Goal: Task Accomplishment & Management: Use online tool/utility

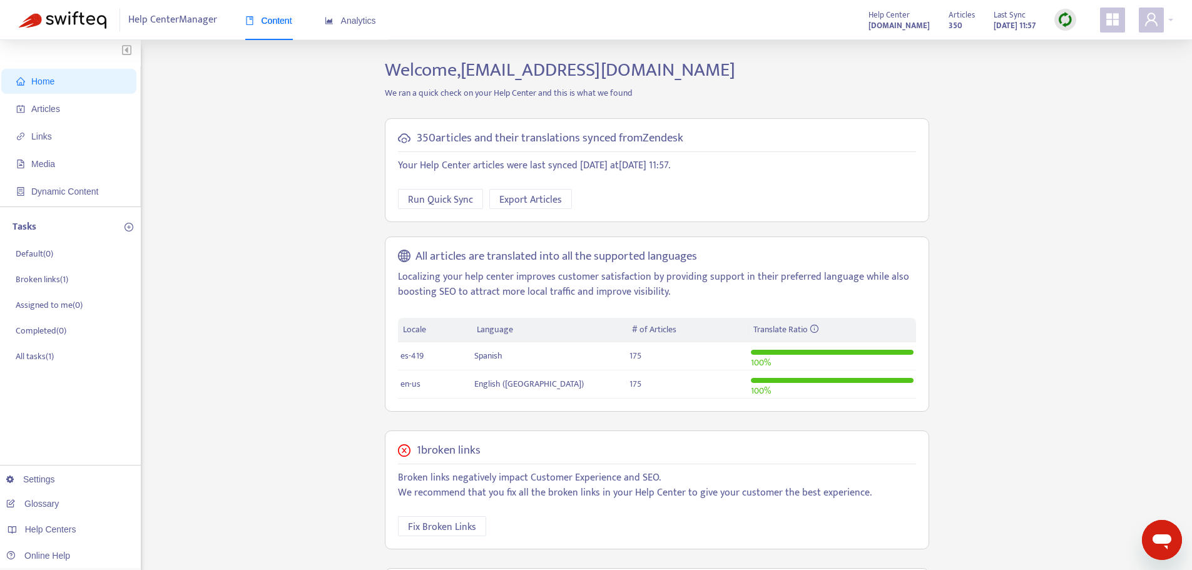
click at [1068, 23] on img at bounding box center [1066, 20] width 16 height 16
click at [1101, 46] on link "Quick Sync" at bounding box center [1091, 45] width 53 height 14
click at [96, 115] on span "Articles" at bounding box center [71, 108] width 110 height 25
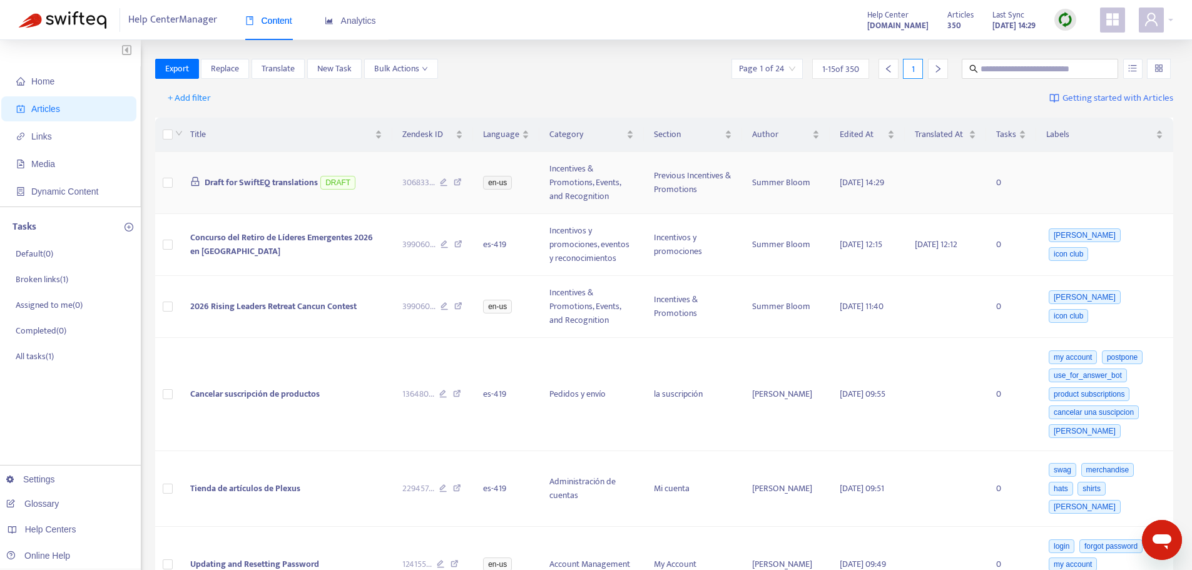
click at [232, 185] on span "Draft for SwiftEQ translations" at bounding box center [261, 182] width 113 height 14
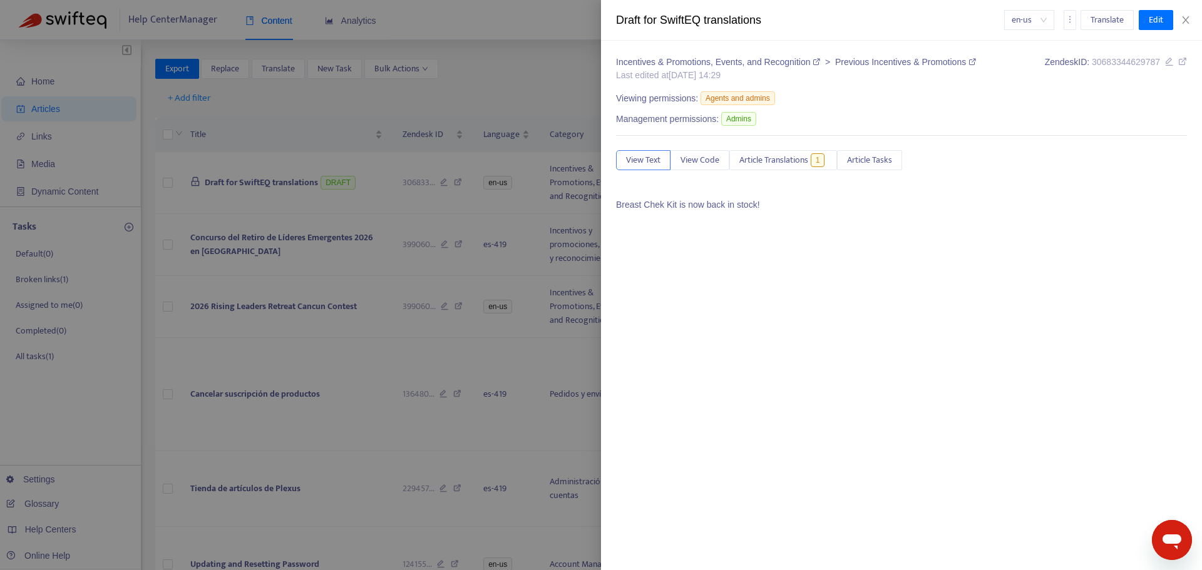
click at [1187, 13] on div "Draft for SwiftEQ translations en-us Translate Edit" at bounding box center [901, 20] width 601 height 41
click at [1187, 26] on div "Draft for SwiftEQ translations en-us Translate Edit" at bounding box center [901, 20] width 601 height 41
click at [1185, 20] on icon "close" at bounding box center [1185, 20] width 10 height 10
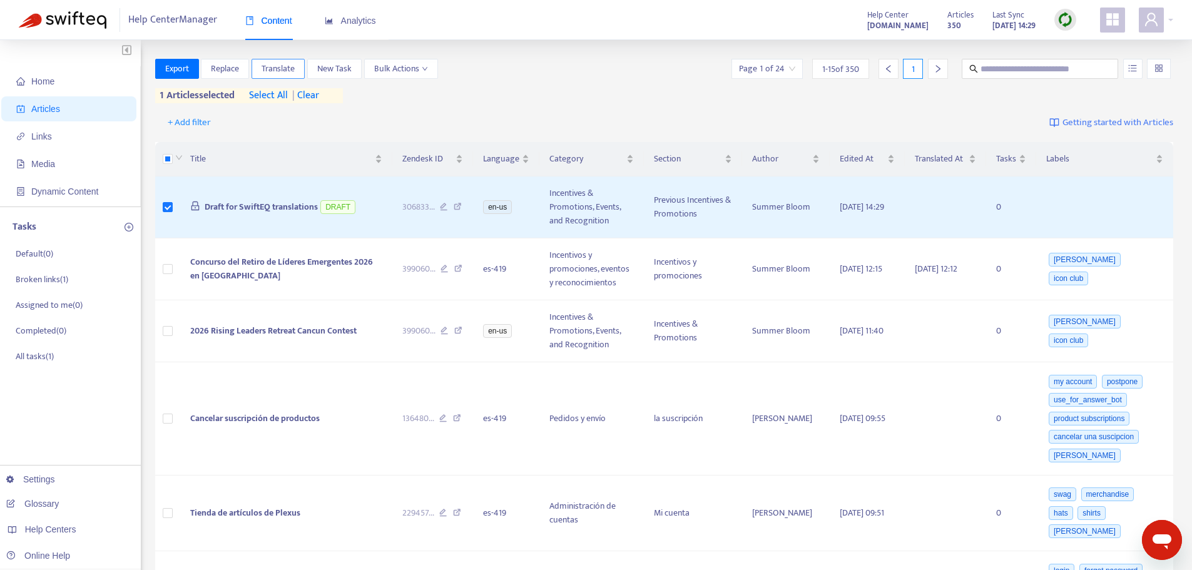
click at [291, 76] on button "Translate" at bounding box center [278, 69] width 53 height 20
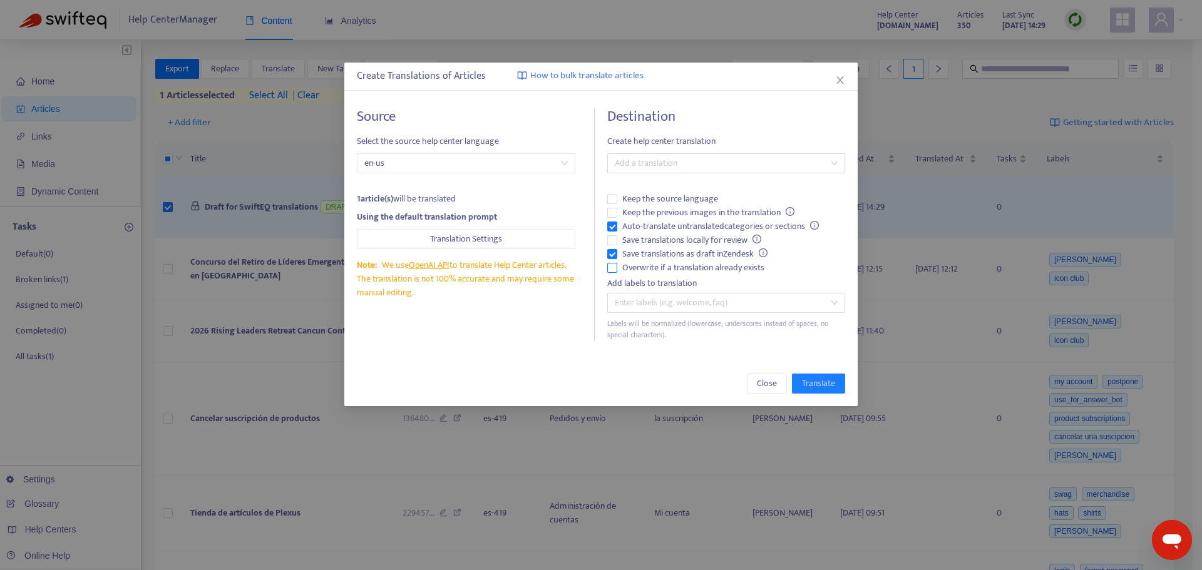
click at [655, 267] on span "Overwrite if a translation already exists" at bounding box center [693, 268] width 152 height 14
click at [646, 222] on span "Auto-translate untranslated categories or sections" at bounding box center [720, 227] width 207 height 14
click at [663, 156] on div at bounding box center [719, 163] width 219 height 15
click at [665, 203] on div "Spanish ( es-419 )" at bounding box center [726, 209] width 218 height 14
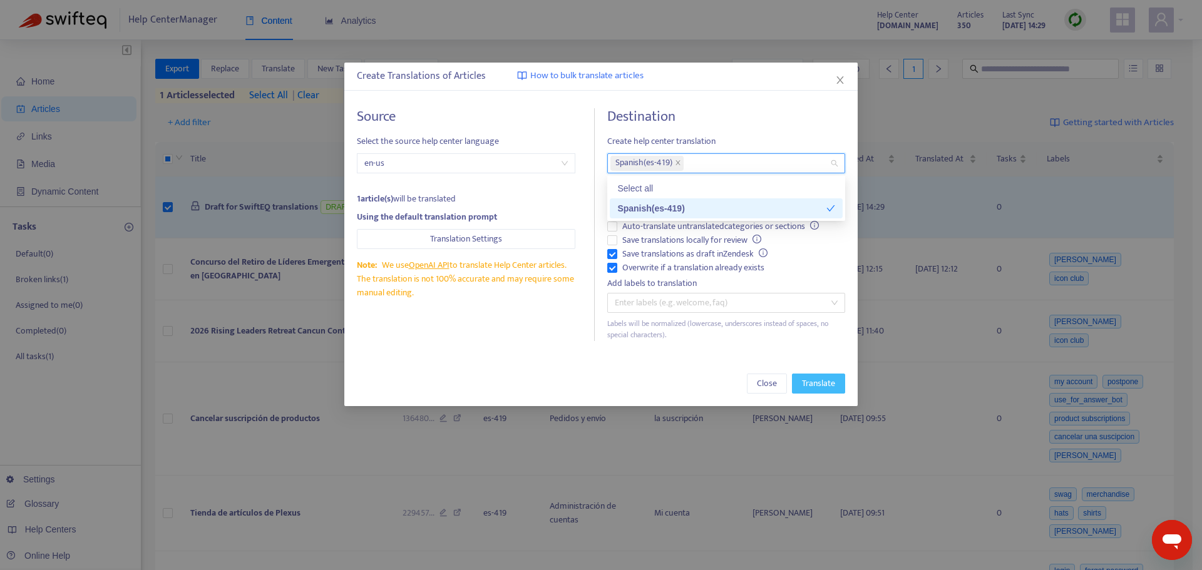
click at [802, 375] on button "Translate" at bounding box center [818, 384] width 53 height 20
